Goal: Task Accomplishment & Management: Use online tool/utility

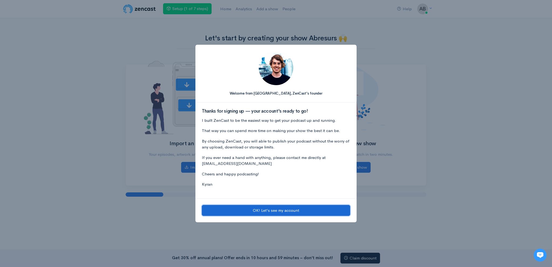
click at [251, 213] on button "OK! Let's see my account" at bounding box center [276, 210] width 148 height 11
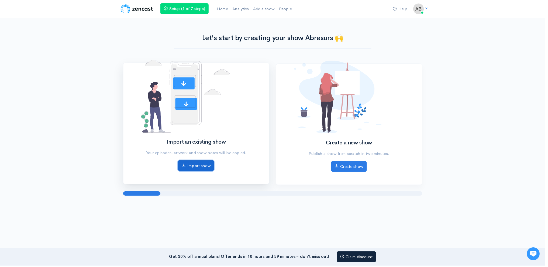
click at [204, 165] on link "Import show" at bounding box center [197, 166] width 36 height 11
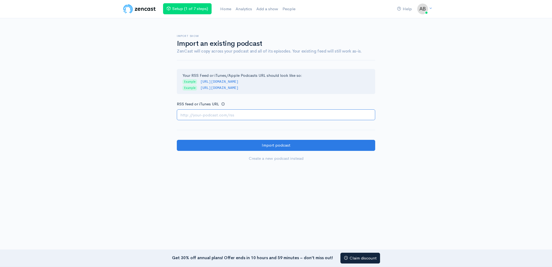
click at [227, 113] on input "RSS feed or iTunes URL" at bounding box center [276, 114] width 198 height 11
paste input "[URL][DOMAIN_NAME]"
type input "[URL][DOMAIN_NAME]"
click at [232, 138] on form "Your RSS Feed or iTunes/Apple Podcasts URL should look like so: Example [URL][D…" at bounding box center [276, 116] width 198 height 95
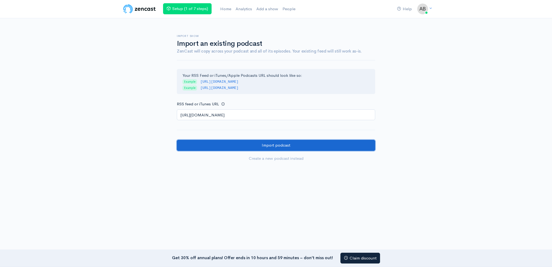
click at [232, 140] on input "Import podcast" at bounding box center [276, 145] width 198 height 11
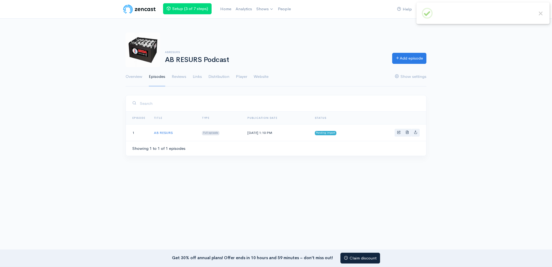
click at [262, 75] on link "Website" at bounding box center [260, 76] width 15 height 19
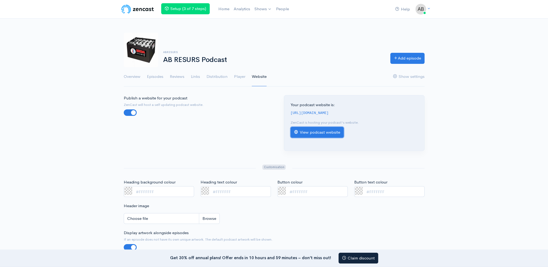
click at [317, 132] on link "View podcast website" at bounding box center [316, 132] width 53 height 11
